Goal: Task Accomplishment & Management: Manage account settings

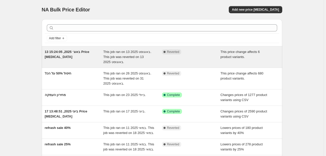
click at [71, 53] on span "13 באוג׳ 2025, 15:24:05 Price [MEDICAL_DATA]" at bounding box center [67, 54] width 45 height 9
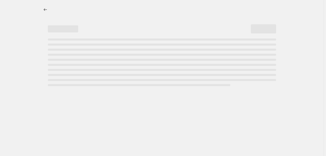
select select "pcap"
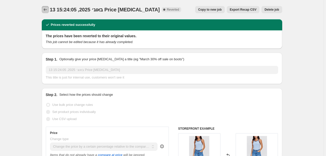
click at [49, 9] on button "Price change jobs" at bounding box center [45, 9] width 7 height 7
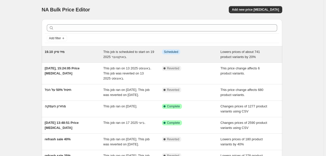
click at [59, 51] on span "מיד סיזן 19.10" at bounding box center [55, 52] width 20 height 4
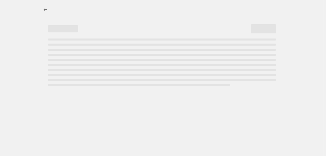
select select "percentage"
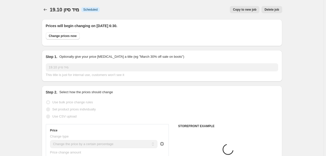
select select "collection"
select select "product"
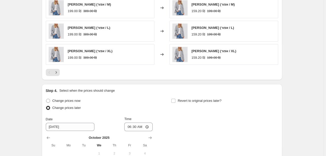
scroll to position [445, 0]
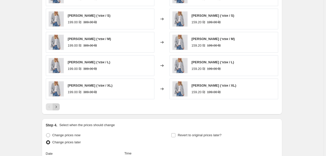
click at [57, 106] on icon "Next" at bounding box center [55, 107] width 1 height 2
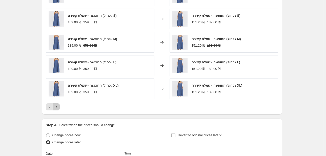
click at [57, 106] on icon "Next" at bounding box center [55, 107] width 1 height 2
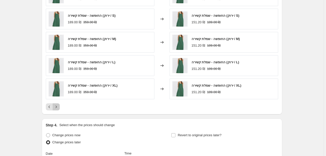
click at [57, 106] on icon "Next" at bounding box center [55, 107] width 1 height 2
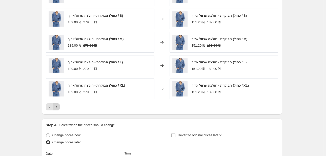
click at [57, 106] on icon "Next" at bounding box center [55, 107] width 1 height 2
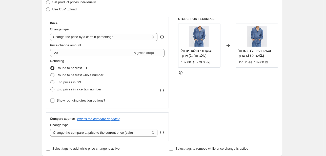
scroll to position [162, 0]
